Goal: Find specific page/section: Find specific page/section

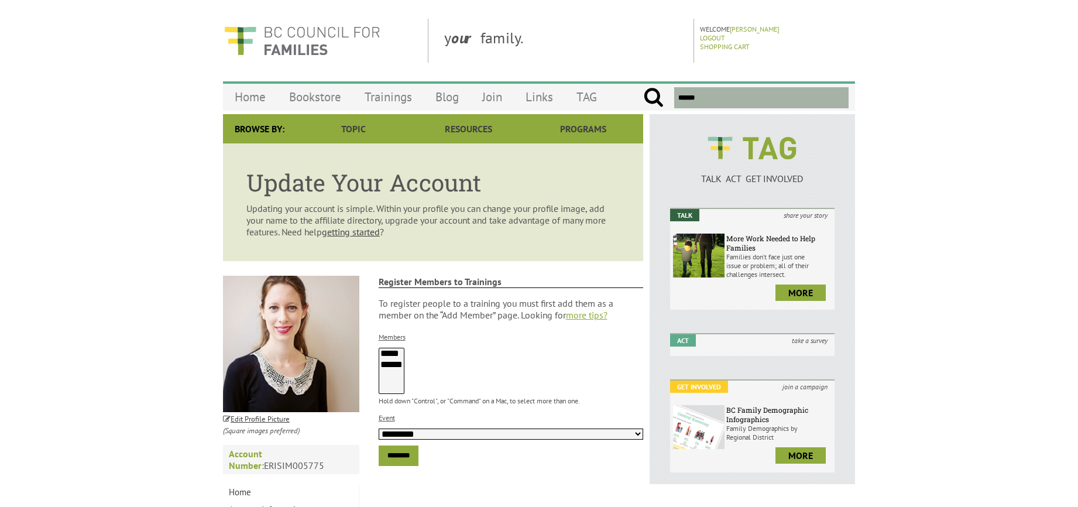
select select
click at [392, 101] on link "Trainings" at bounding box center [388, 97] width 71 height 28
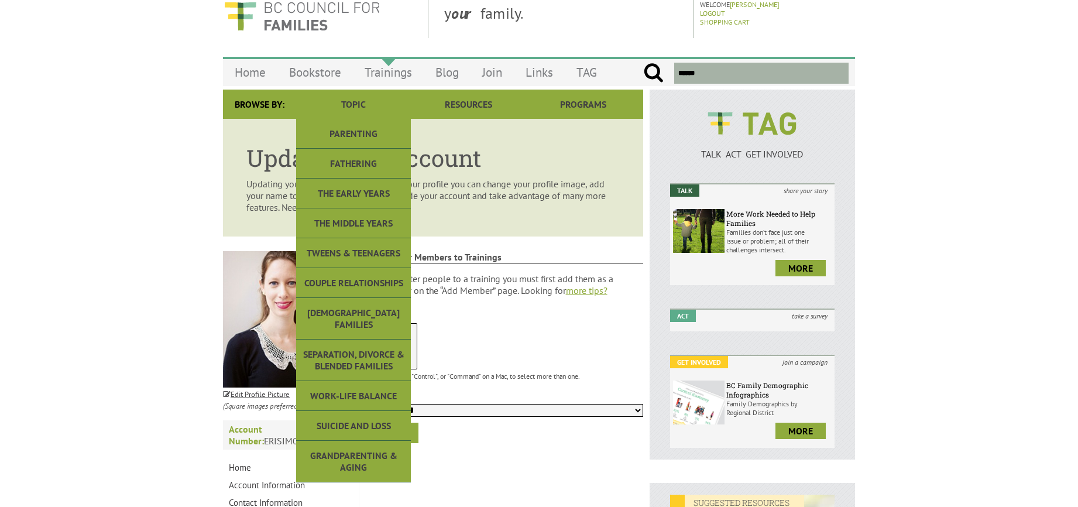
scroll to position [26, 0]
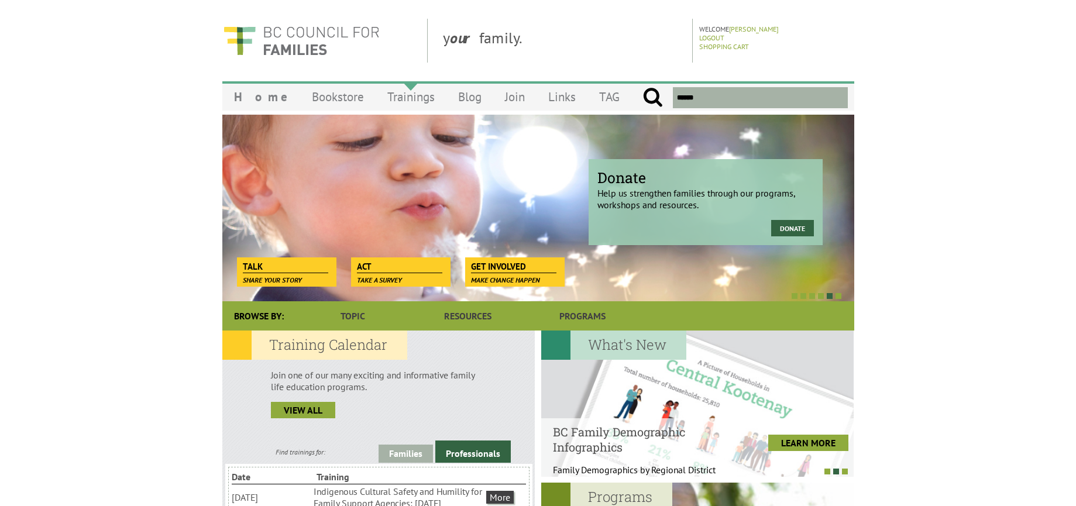
click at [401, 91] on link "Trainings" at bounding box center [411, 97] width 71 height 28
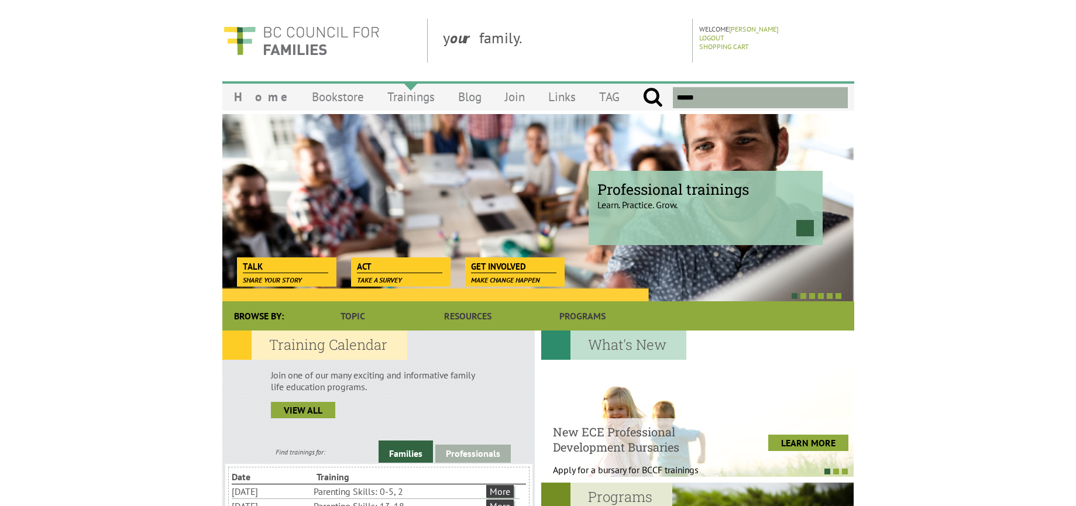
click at [397, 96] on link "Trainings" at bounding box center [411, 97] width 71 height 28
